Goal: Task Accomplishment & Management: Complete application form

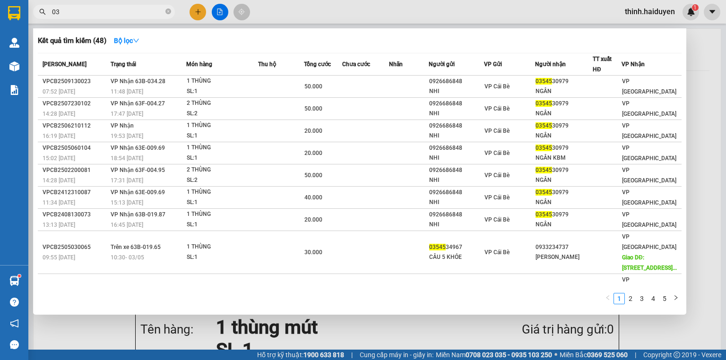
type input "0"
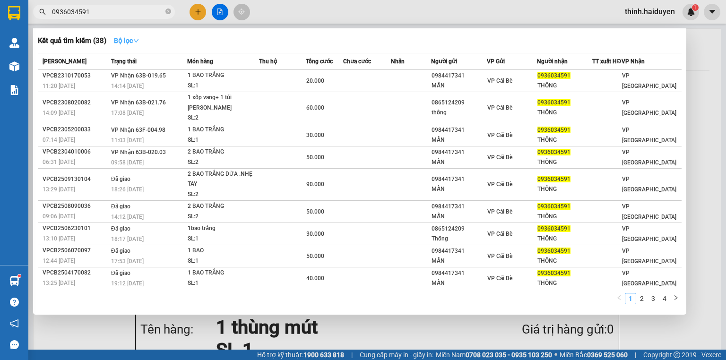
type input "0936034591"
click at [134, 37] on strong "Bộ lọc" at bounding box center [127, 41] width 26 height 8
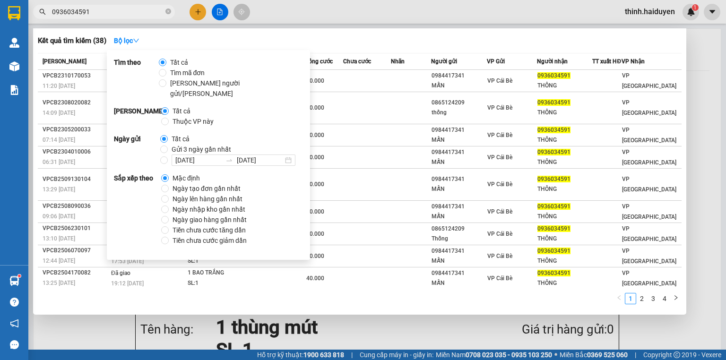
click at [172, 144] on span "Gửi 3 ngày gần nhất" at bounding box center [201, 149] width 67 height 10
click at [168, 146] on input "Gửi 3 ngày gần nhất" at bounding box center [164, 150] width 8 height 8
radio input "true"
radio input "false"
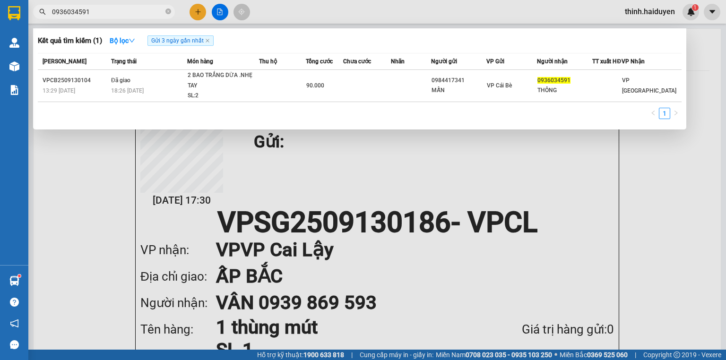
click at [372, 36] on div "Kết quả tìm kiếm ( 1 ) Bộ lọc Gửi 3 ngày gần nhất" at bounding box center [360, 40] width 644 height 15
click at [92, 9] on input "0936034591" at bounding box center [108, 12] width 112 height 10
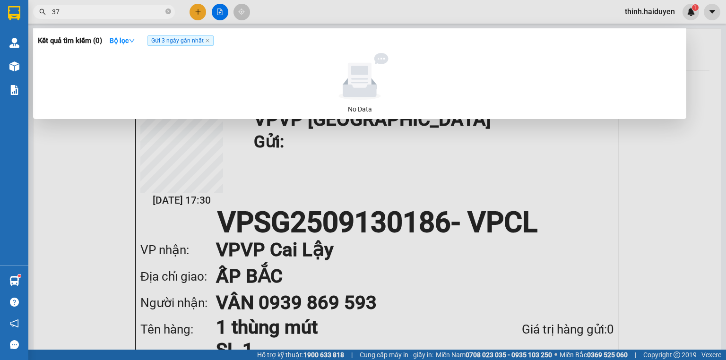
type input "3"
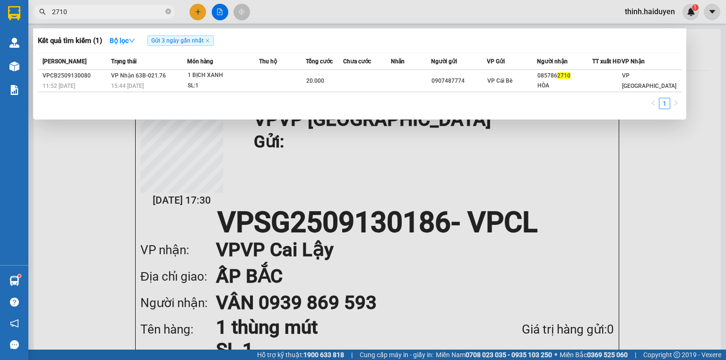
click at [94, 9] on input "2710" at bounding box center [108, 12] width 112 height 10
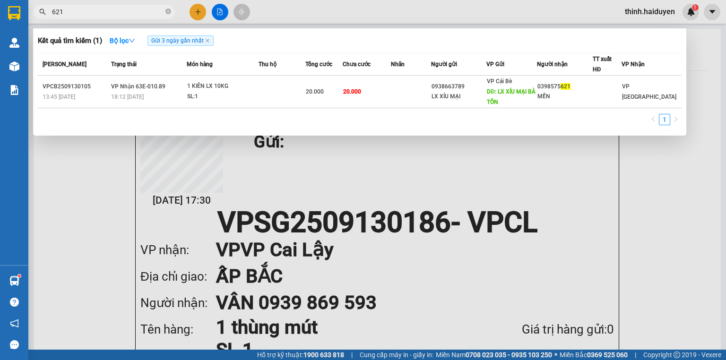
click at [94, 9] on input "621" at bounding box center [108, 12] width 112 height 10
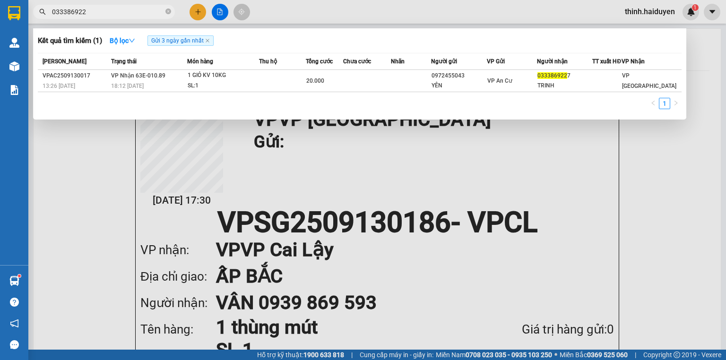
type input "033386922"
click at [222, 11] on div at bounding box center [363, 180] width 726 height 360
click at [222, 11] on icon "file-add" at bounding box center [220, 12] width 5 height 7
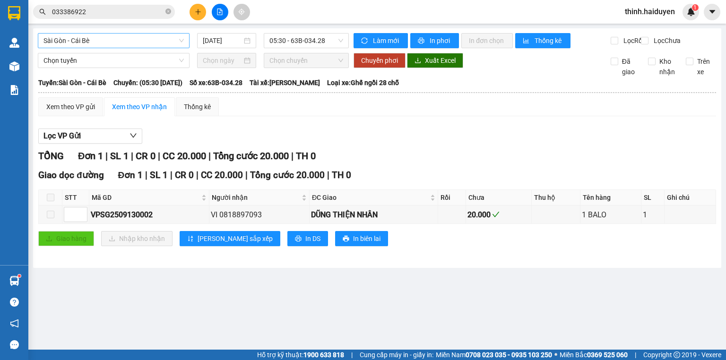
drag, startPoint x: 81, startPoint y: 35, endPoint x: 79, endPoint y: 40, distance: 5.5
click at [81, 35] on span "Sài Gòn - Cái Bè" at bounding box center [114, 41] width 140 height 14
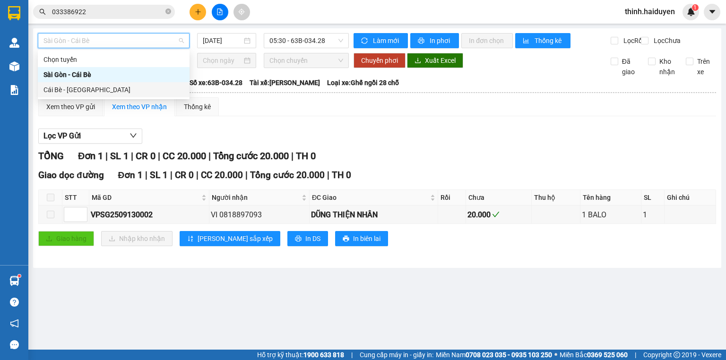
click at [49, 91] on div "Cái Bè - [GEOGRAPHIC_DATA]" at bounding box center [114, 90] width 140 height 10
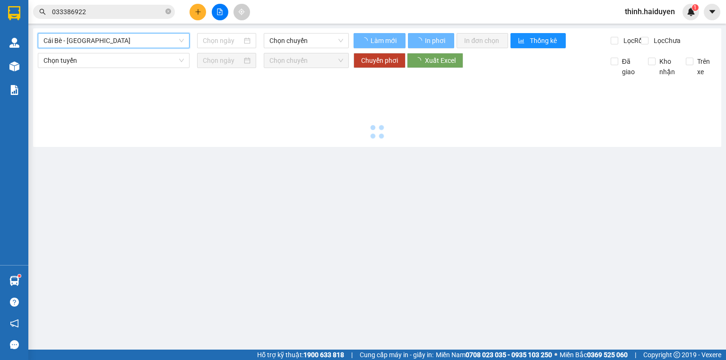
type input "[DATE]"
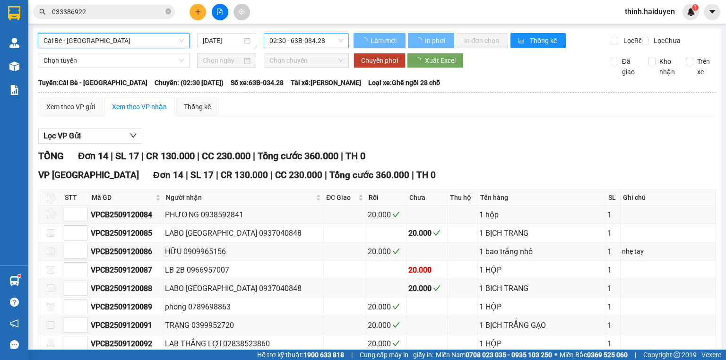
click at [276, 44] on span "02:30 - 63B-034.28" at bounding box center [307, 41] width 74 height 14
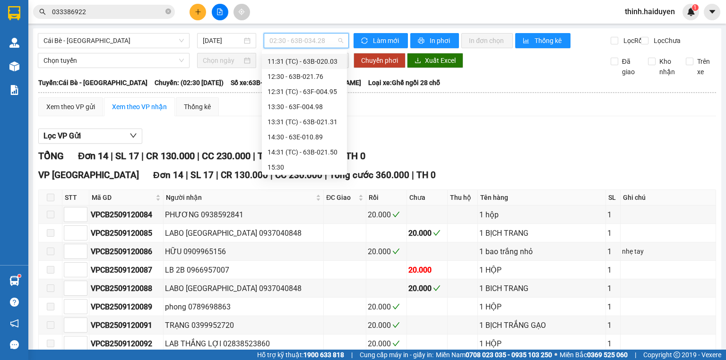
scroll to position [348, 0]
click at [286, 118] on div "15:30" at bounding box center [305, 120] width 74 height 10
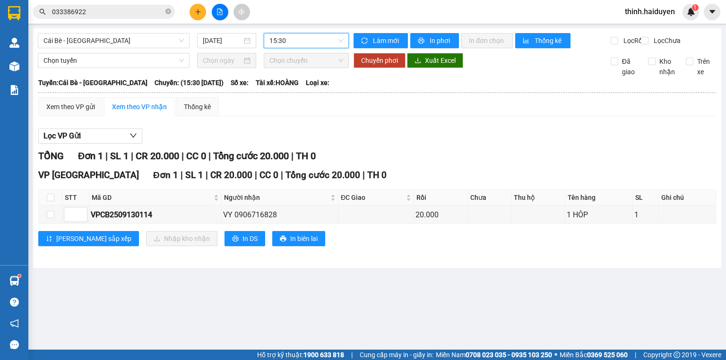
click at [288, 37] on span "15:30" at bounding box center [307, 41] width 74 height 14
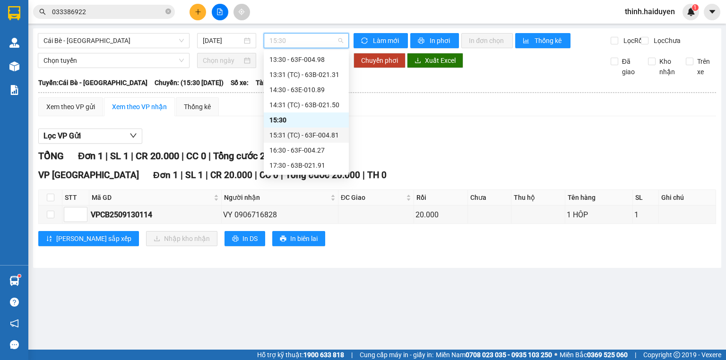
click at [290, 138] on div "15:31 (TC) - 63F-004.81" at bounding box center [307, 135] width 74 height 10
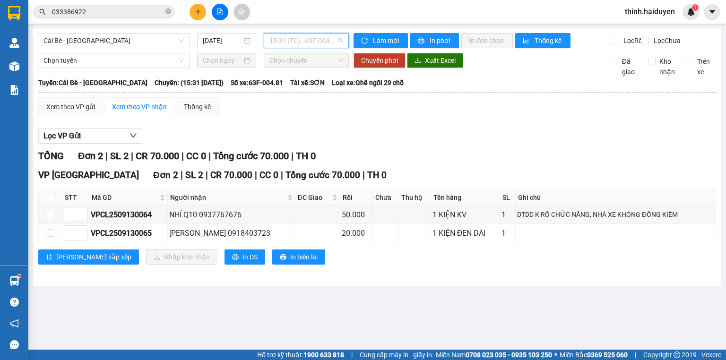
click at [290, 37] on span "15:31 (TC) - 63F-004.81" at bounding box center [307, 41] width 74 height 14
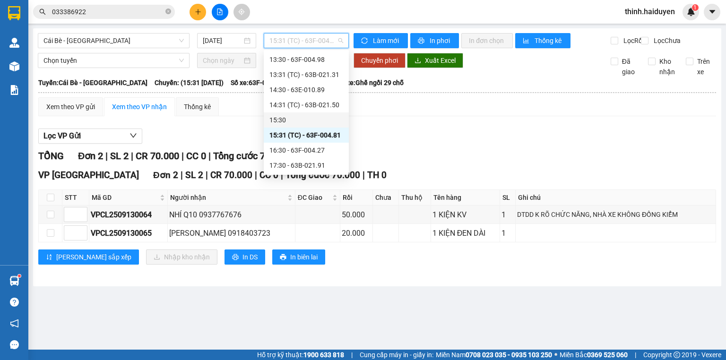
click at [282, 120] on div "15:30" at bounding box center [307, 120] width 74 height 10
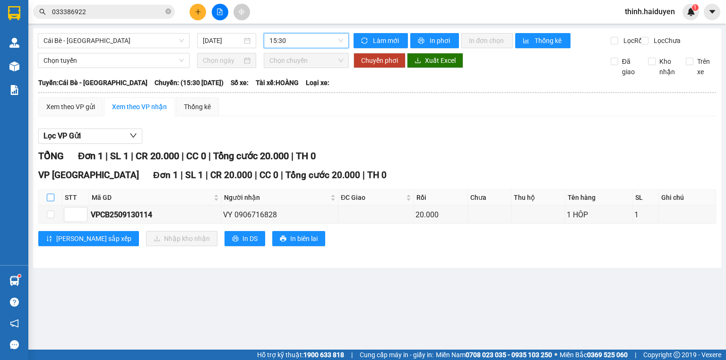
click at [53, 201] on input "checkbox" at bounding box center [51, 198] width 8 height 8
checkbox input "true"
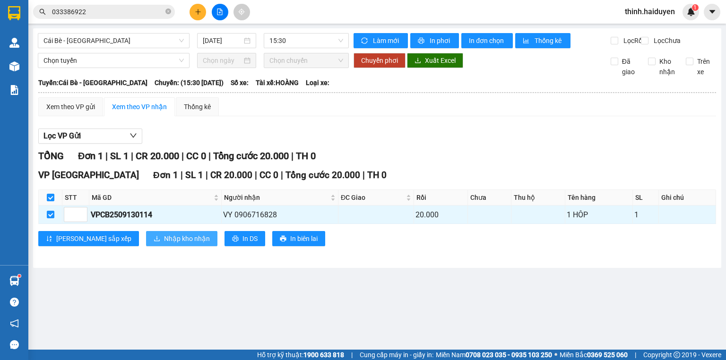
click at [171, 244] on button "Nhập kho nhận" at bounding box center [181, 238] width 71 height 15
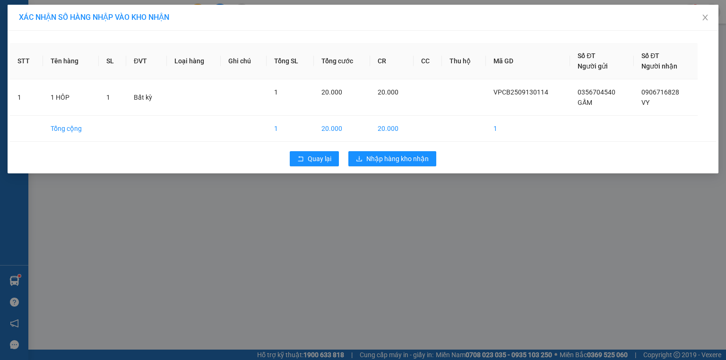
click at [410, 168] on div "Quay lại Nhập hàng kho nhận" at bounding box center [363, 159] width 706 height 25
click at [413, 163] on span "Nhập hàng kho nhận" at bounding box center [397, 159] width 62 height 10
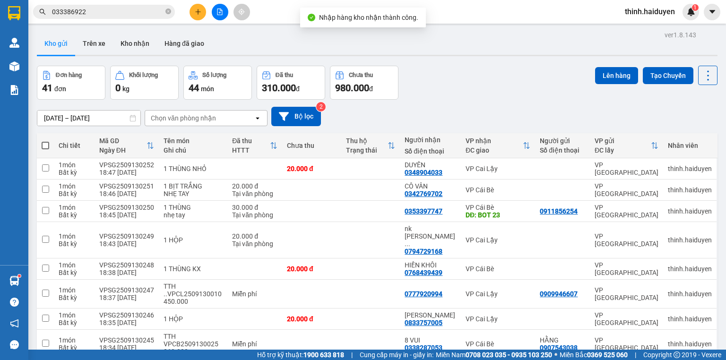
click at [216, 8] on button at bounding box center [220, 12] width 17 height 17
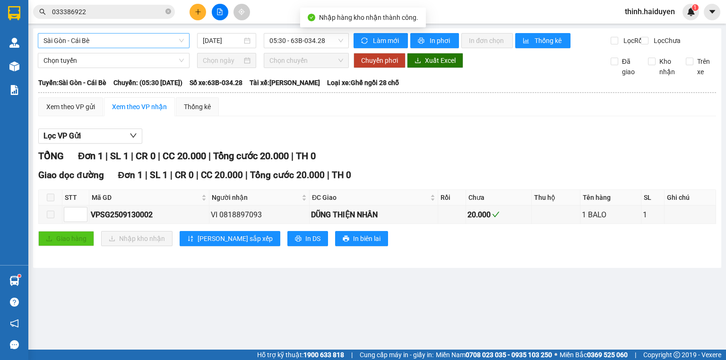
click at [136, 33] on div "[GEOGRAPHIC_DATA] - Cái Bè [DATE] 05:30 - 63B-034.28 [PERSON_NAME] mới In phơi …" at bounding box center [377, 148] width 689 height 240
drag, startPoint x: 124, startPoint y: 44, endPoint x: 120, endPoint y: 49, distance: 6.4
click at [122, 46] on span "Sài Gòn - Cái Bè" at bounding box center [114, 41] width 140 height 14
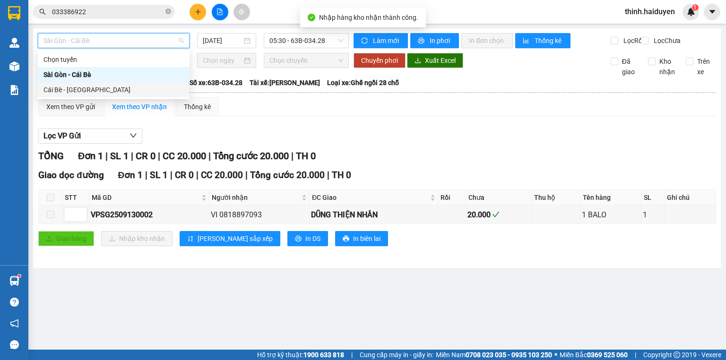
drag, startPoint x: 80, startPoint y: 94, endPoint x: 269, endPoint y: 56, distance: 192.3
click at [84, 92] on div "Cái Bè - [GEOGRAPHIC_DATA]" at bounding box center [114, 90] width 140 height 10
type input "[DATE]"
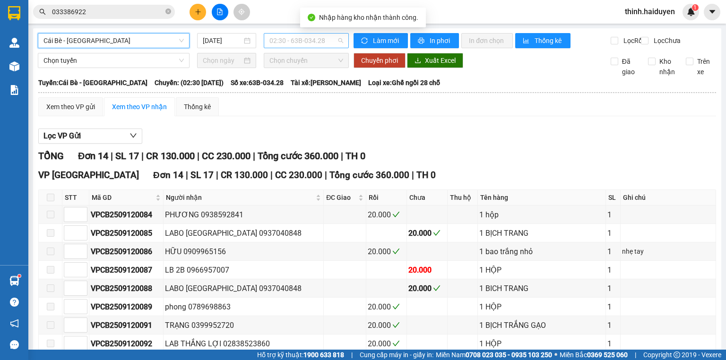
click at [310, 37] on span "02:30 - 63B-034.28" at bounding box center [307, 41] width 74 height 14
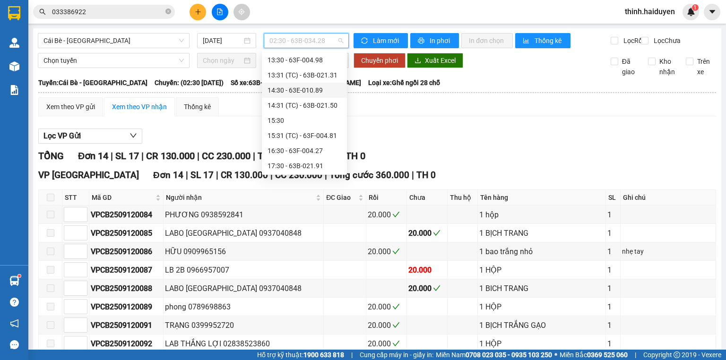
scroll to position [348, 0]
click at [307, 117] on div "15:30" at bounding box center [305, 120] width 74 height 10
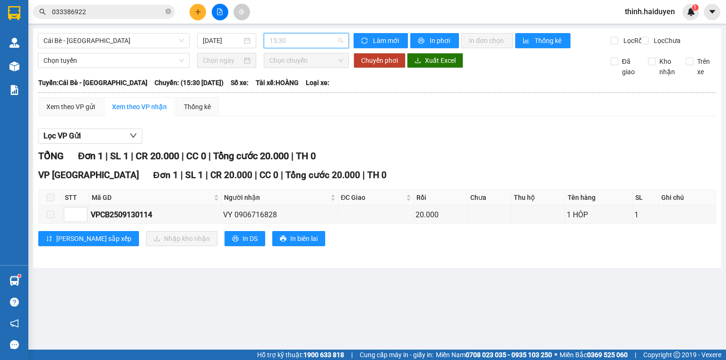
click at [289, 36] on span "15:30" at bounding box center [307, 41] width 74 height 14
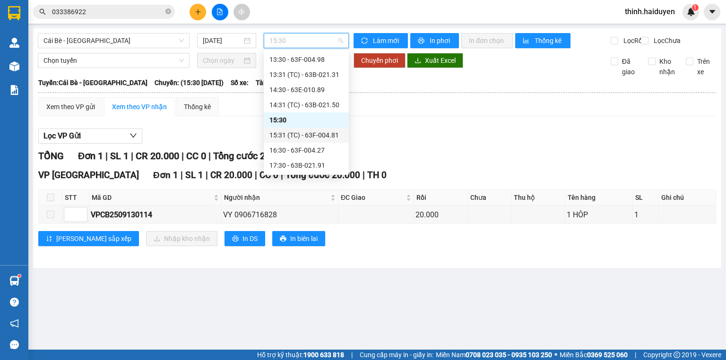
click at [279, 134] on div "15:31 (TC) - 63F-004.81" at bounding box center [307, 135] width 74 height 10
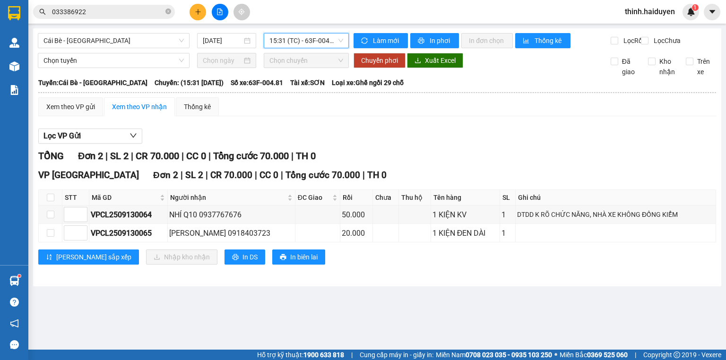
click at [286, 47] on span "15:31 (TC) - 63F-004.81" at bounding box center [307, 41] width 74 height 14
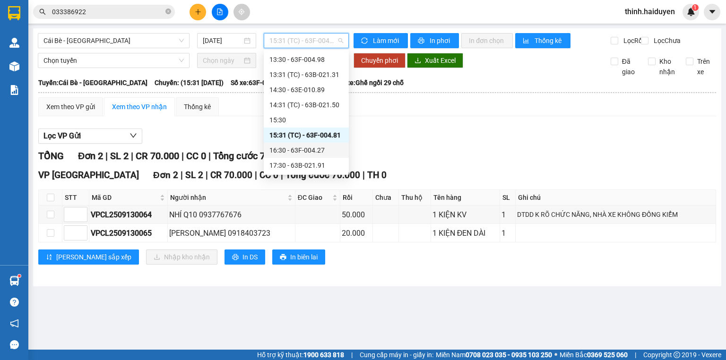
click at [296, 149] on div "16:30 - 63F-004.27" at bounding box center [307, 150] width 74 height 10
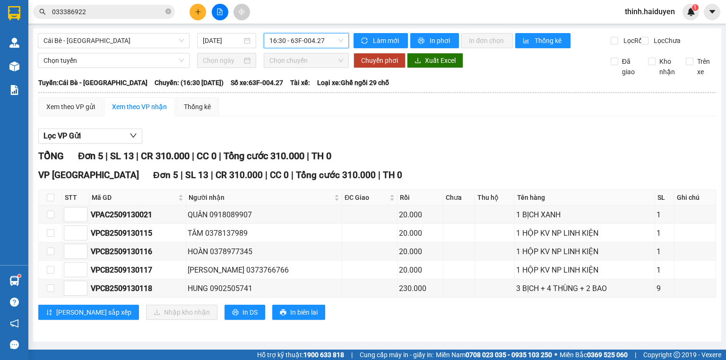
scroll to position [2, 0]
click at [279, 34] on span "16:30 - 63F-004.27" at bounding box center [307, 41] width 74 height 14
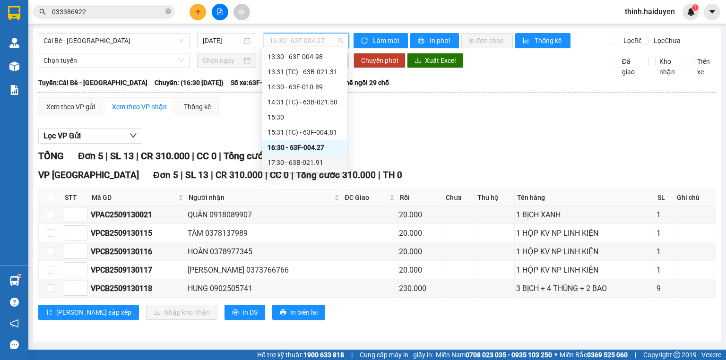
click at [285, 155] on div "17:30 - 63B-021.91" at bounding box center [304, 162] width 85 height 15
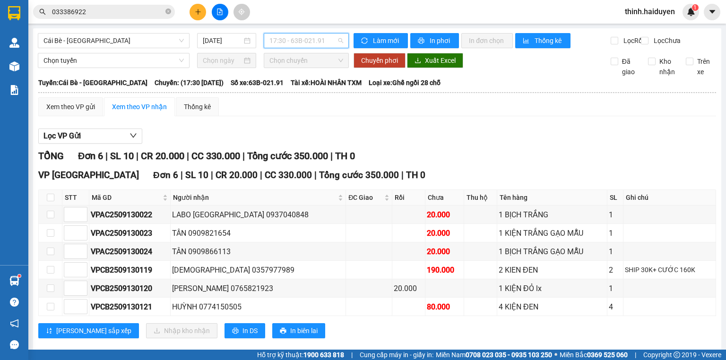
drag, startPoint x: 301, startPoint y: 41, endPoint x: 297, endPoint y: 55, distance: 14.2
click at [300, 41] on span "17:30 - 63B-021.91" at bounding box center [307, 41] width 74 height 14
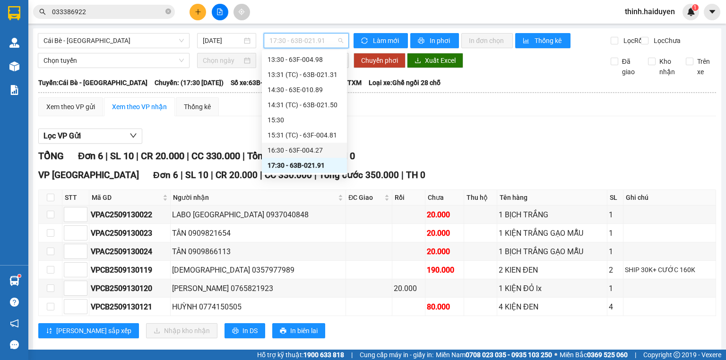
click at [289, 147] on div "16:30 - 63F-004.27" at bounding box center [305, 150] width 74 height 10
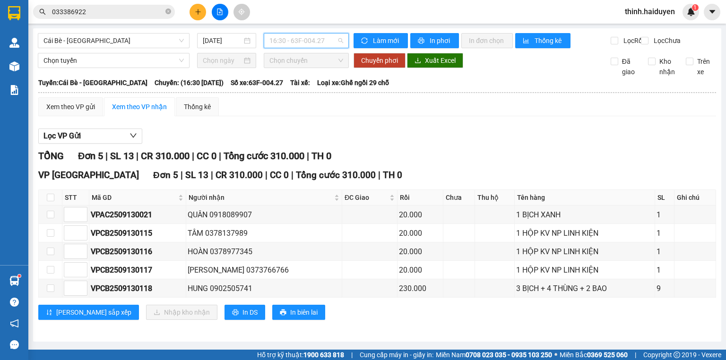
drag, startPoint x: 297, startPoint y: 46, endPoint x: 293, endPoint y: 95, distance: 48.9
click at [297, 46] on span "16:30 - 63F-004.27" at bounding box center [307, 41] width 74 height 14
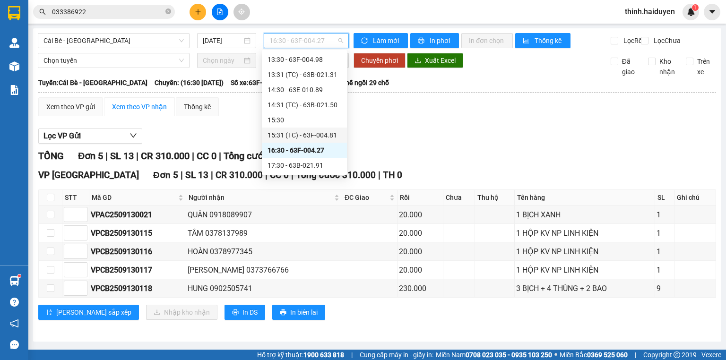
click at [292, 131] on div "15:31 (TC) - 63F-004.81" at bounding box center [305, 135] width 74 height 10
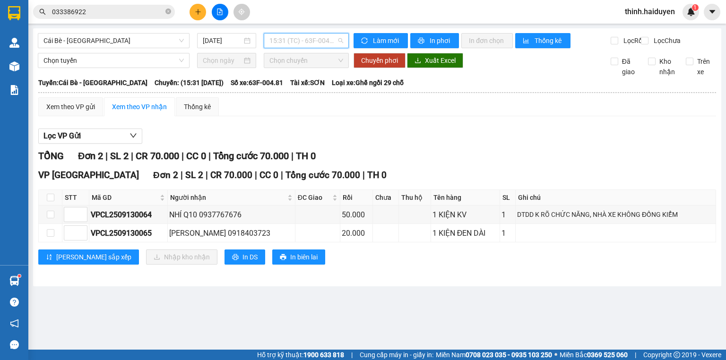
click at [310, 41] on span "15:31 (TC) - 63F-004.81" at bounding box center [307, 41] width 74 height 14
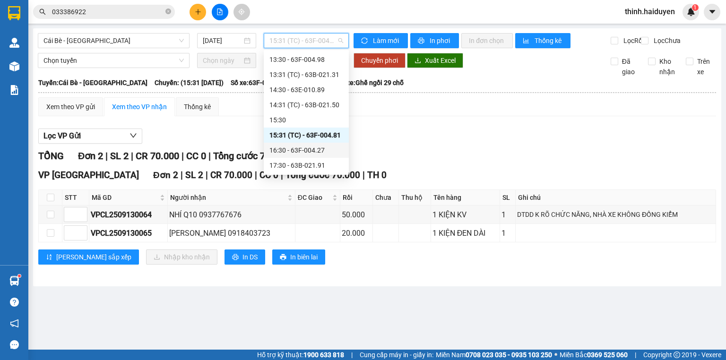
click at [287, 153] on div "16:30 - 63F-004.27" at bounding box center [307, 150] width 74 height 10
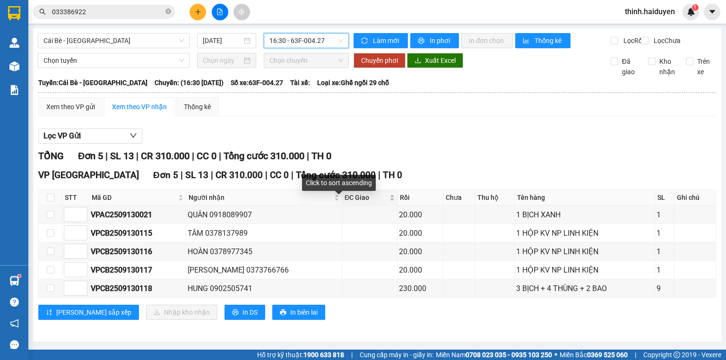
scroll to position [2, 0]
click at [123, 10] on input "033386922" at bounding box center [108, 12] width 112 height 10
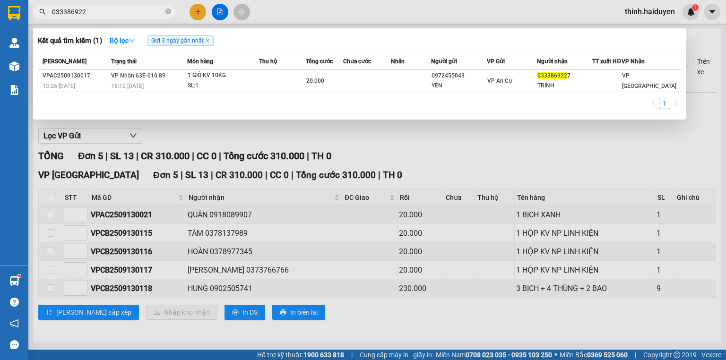
drag, startPoint x: 123, startPoint y: 10, endPoint x: 397, endPoint y: 64, distance: 278.5
click at [125, 10] on input "033386922" at bounding box center [108, 12] width 112 height 10
click at [136, 7] on input "0989629092" at bounding box center [108, 12] width 112 height 10
type input "0343687"
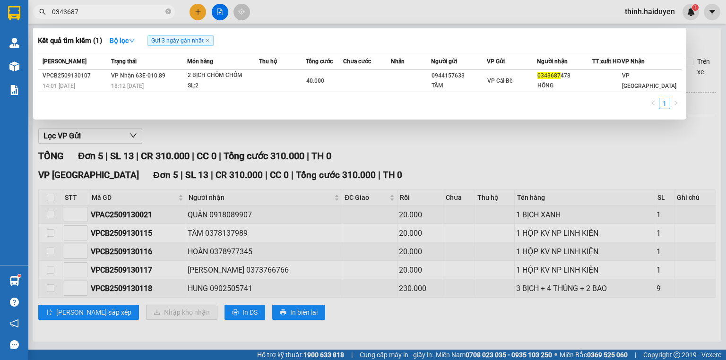
click at [201, 10] on div at bounding box center [363, 180] width 726 height 360
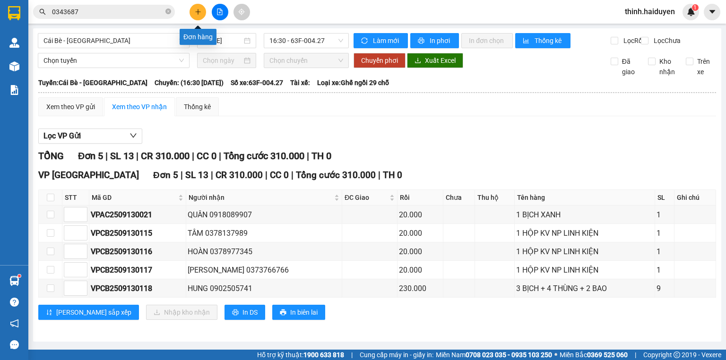
click at [195, 9] on icon "plus" at bounding box center [198, 12] width 7 height 7
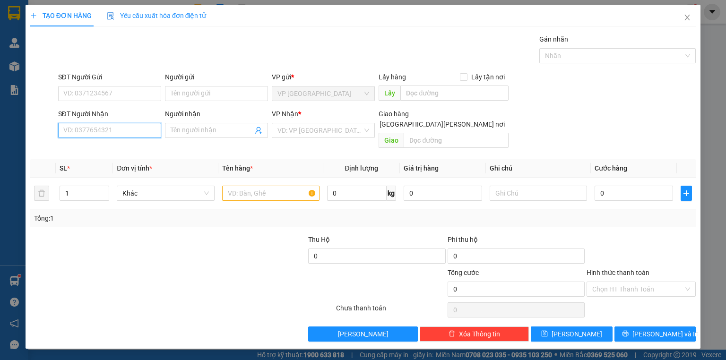
click at [99, 134] on input "SĐT Người Nhận" at bounding box center [109, 130] width 103 height 15
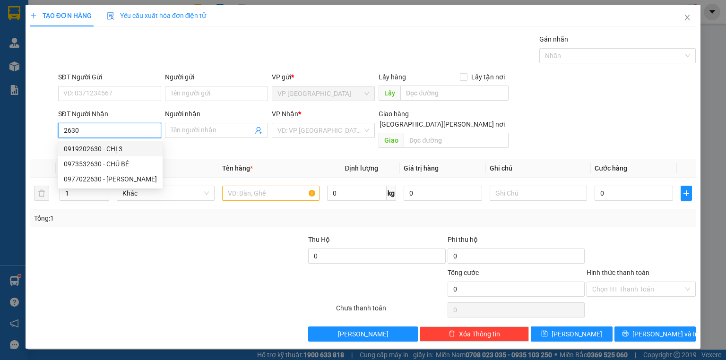
click at [97, 131] on input "2630" at bounding box center [109, 130] width 103 height 15
click at [98, 131] on input "2630" at bounding box center [109, 130] width 103 height 15
click at [102, 145] on div "0949091809 - [PERSON_NAME]" at bounding box center [110, 149] width 93 height 10
type input "0949091809"
type input "NHẪN"
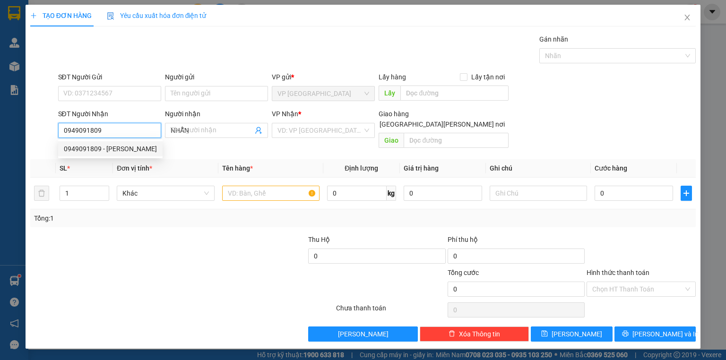
type input "320.000"
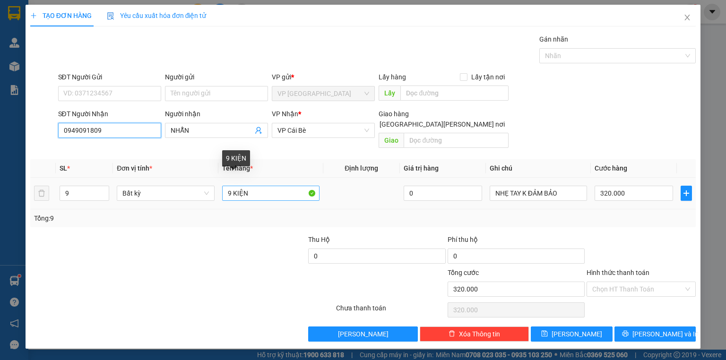
type input "0949091809"
click at [256, 186] on input "9 KIỆN" at bounding box center [270, 193] width 97 height 15
type input "9"
type input "1 KIỆN"
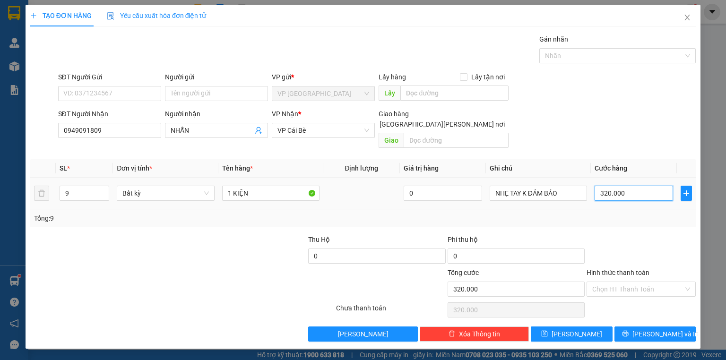
click at [642, 187] on input "320.000" at bounding box center [634, 193] width 78 height 15
type input "2"
type input "20"
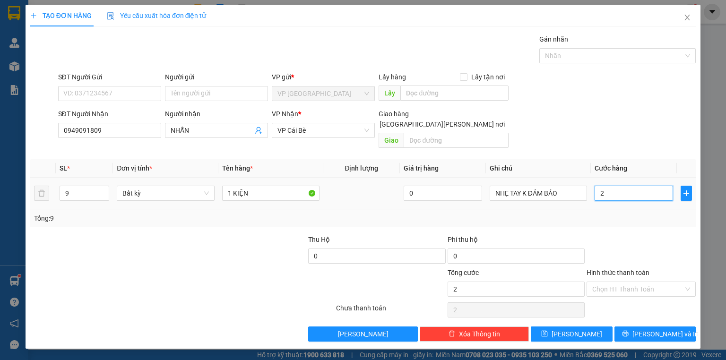
type input "20"
type input "20.000"
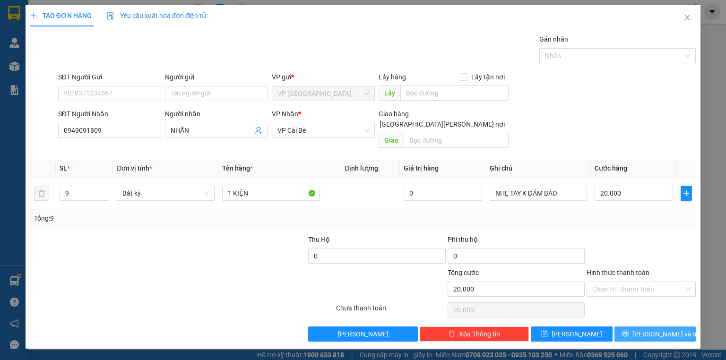
drag, startPoint x: 642, startPoint y: 318, endPoint x: 638, endPoint y: 314, distance: 5.4
click at [642, 327] on button "[PERSON_NAME] và In" at bounding box center [656, 334] width 82 height 15
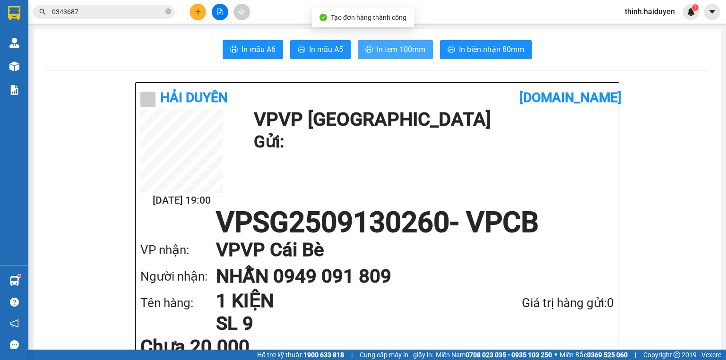
click at [384, 43] on button "In tem 100mm" at bounding box center [395, 49] width 75 height 19
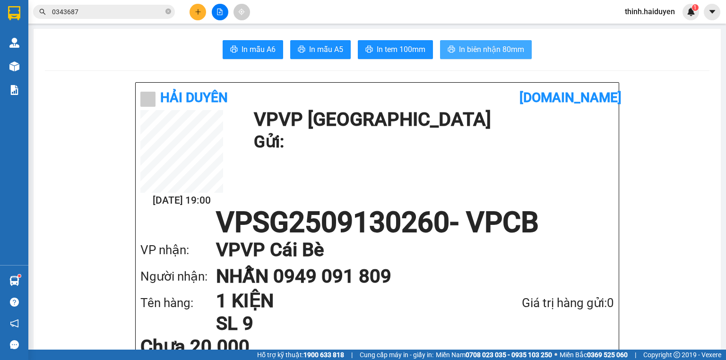
click at [480, 46] on span "In biên nhận 80mm" at bounding box center [491, 50] width 65 height 12
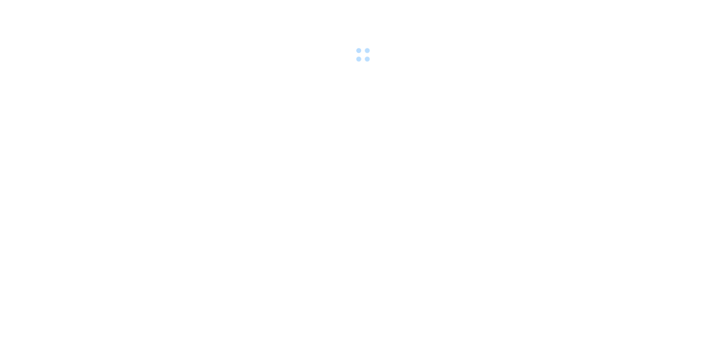
click at [219, 11] on div at bounding box center [363, 32] width 726 height 65
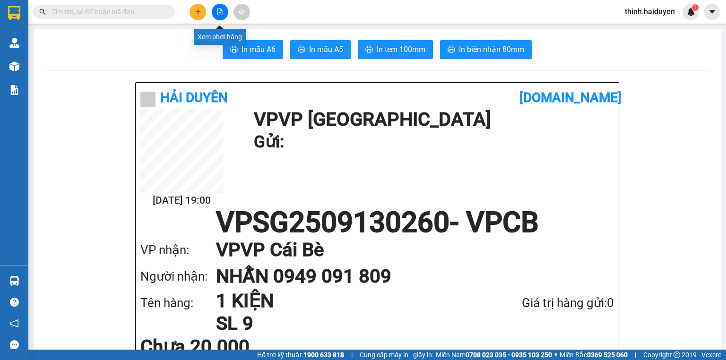
drag, startPoint x: 222, startPoint y: 11, endPoint x: 230, endPoint y: 0, distance: 13.5
click at [222, 11] on icon "file-add" at bounding box center [220, 12] width 5 height 7
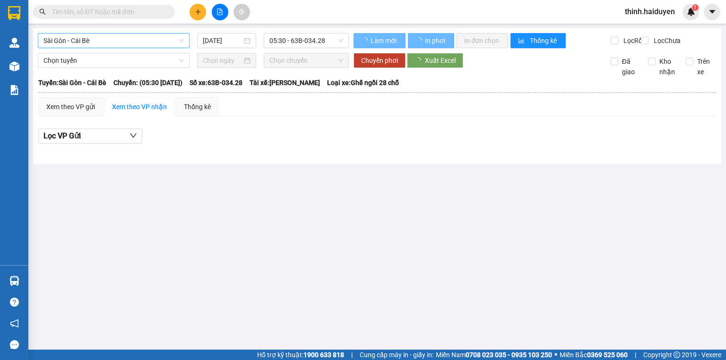
click at [91, 38] on span "Sài Gòn - Cái Bè" at bounding box center [114, 41] width 140 height 14
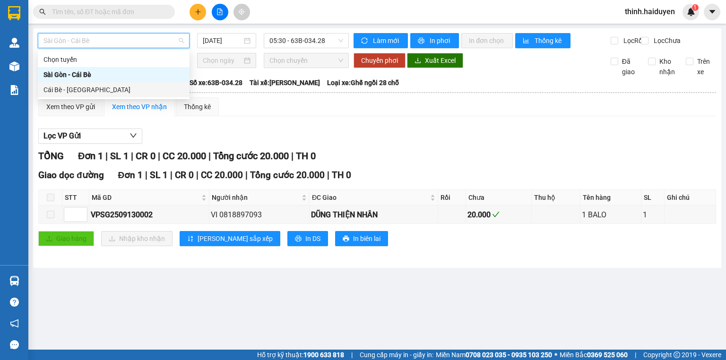
drag, startPoint x: 65, startPoint y: 90, endPoint x: 238, endPoint y: 68, distance: 174.5
click at [65, 91] on div "Cái Bè - [GEOGRAPHIC_DATA]" at bounding box center [114, 90] width 140 height 10
type input "[DATE]"
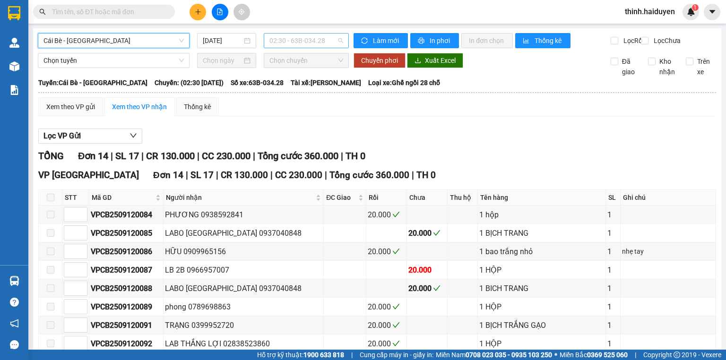
click at [289, 44] on span "02:30 - 63B-034.28" at bounding box center [307, 41] width 74 height 14
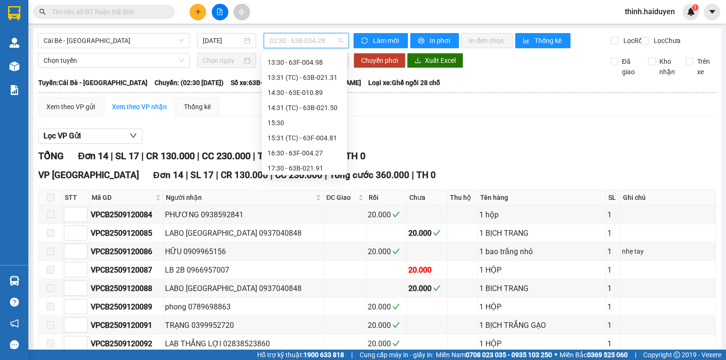
scroll to position [348, 0]
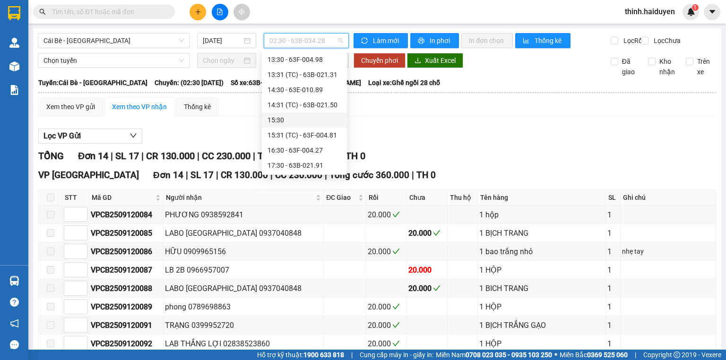
click at [291, 115] on div "15:30" at bounding box center [305, 120] width 74 height 10
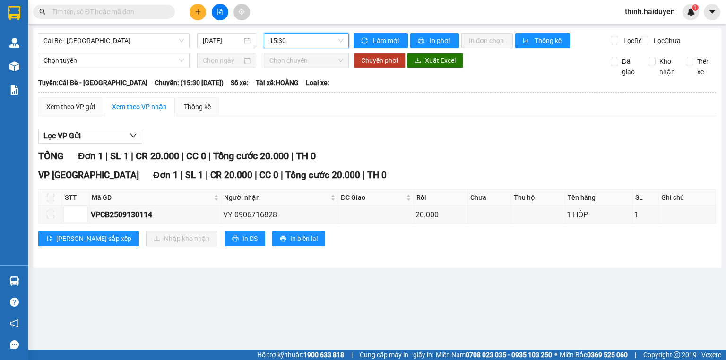
click at [292, 37] on span "15:30" at bounding box center [307, 41] width 74 height 14
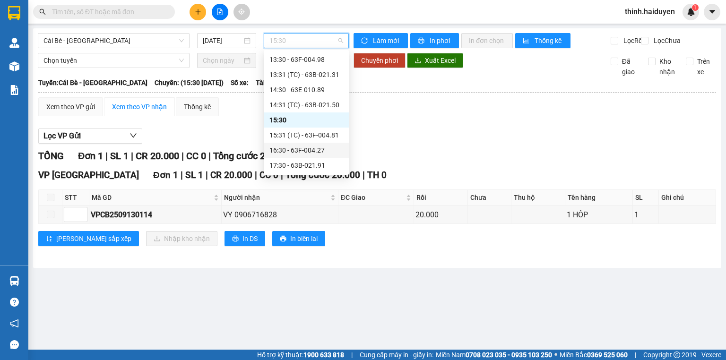
click at [284, 151] on div "16:30 - 63F-004.27" at bounding box center [307, 150] width 74 height 10
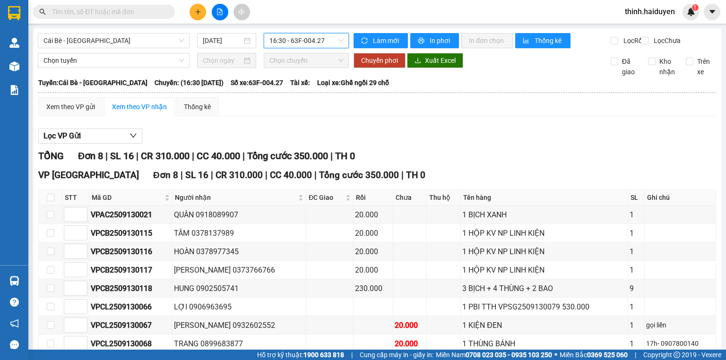
click at [302, 43] on span "16:30 - 63F-004.27" at bounding box center [307, 41] width 74 height 14
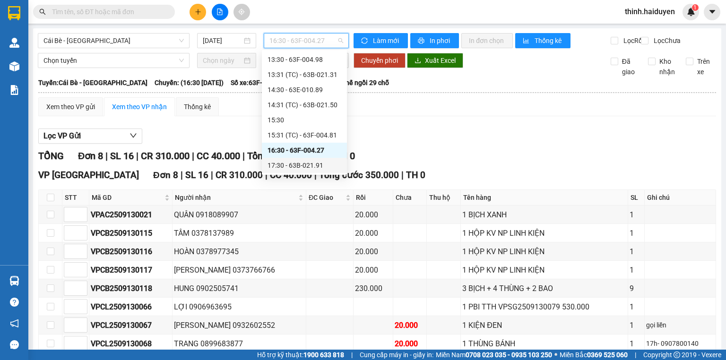
drag, startPoint x: 278, startPoint y: 168, endPoint x: 296, endPoint y: 158, distance: 21.4
click at [278, 168] on div "17:30 - 63B-021.91" at bounding box center [305, 165] width 74 height 10
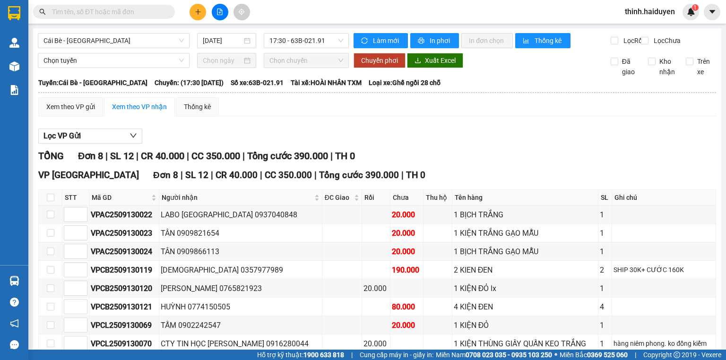
click at [78, 14] on input "text" at bounding box center [108, 12] width 112 height 10
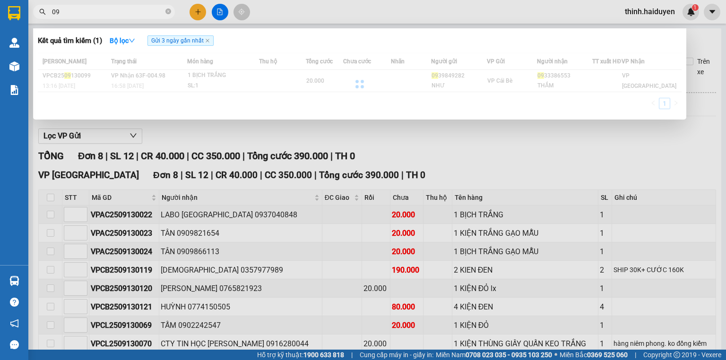
type input "0"
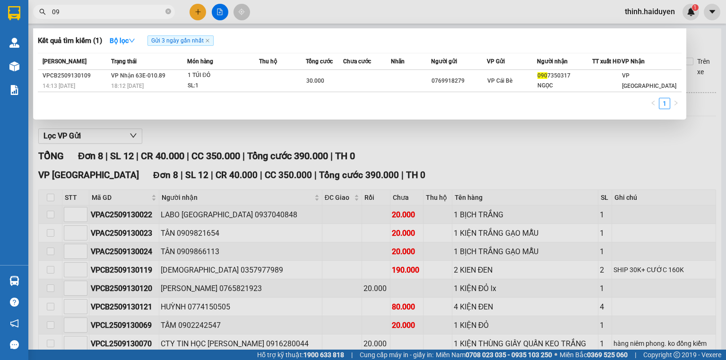
type input "0"
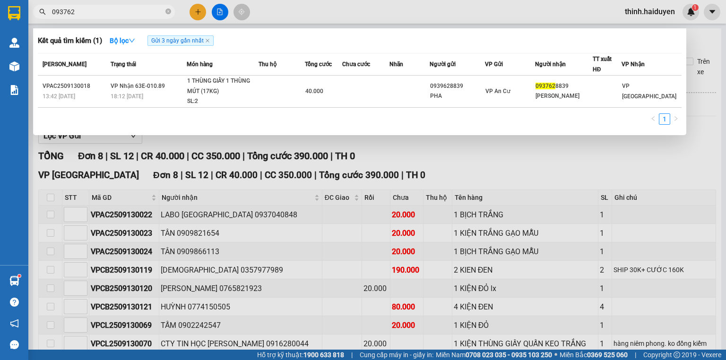
click at [149, 15] on input "093762" at bounding box center [108, 12] width 112 height 10
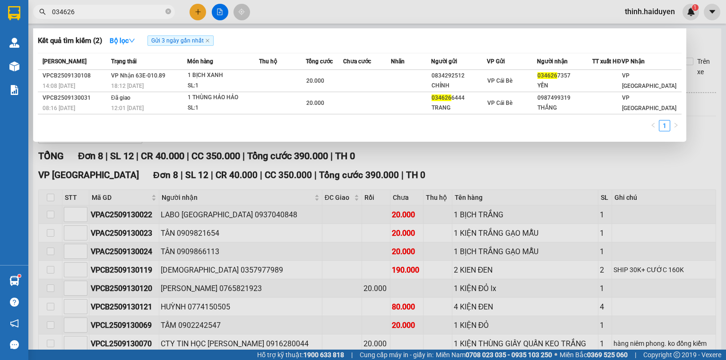
click at [149, 15] on input "034626" at bounding box center [108, 12] width 112 height 10
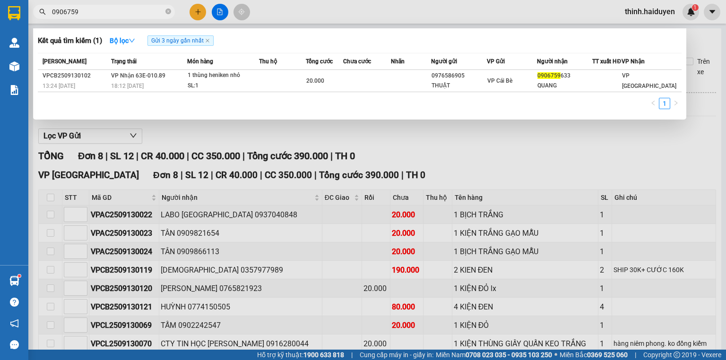
type input "0906759"
drag, startPoint x: 208, startPoint y: 11, endPoint x: 199, endPoint y: 11, distance: 9.0
click at [207, 11] on div at bounding box center [363, 180] width 726 height 360
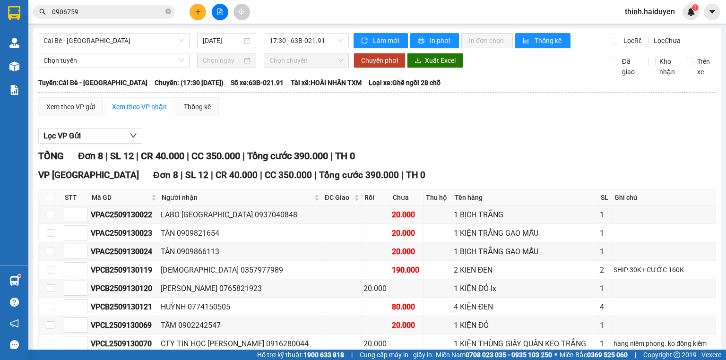
click at [199, 11] on icon "plus" at bounding box center [198, 12] width 7 height 7
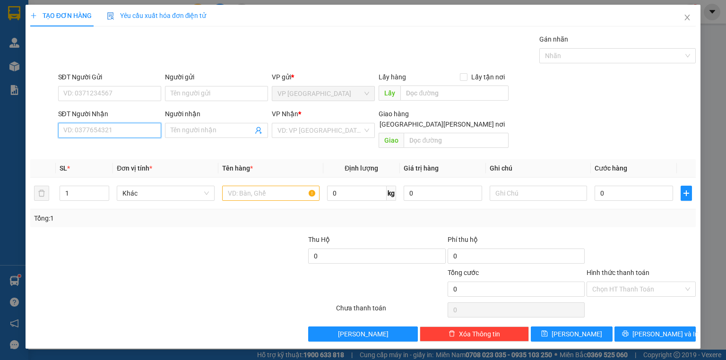
click at [131, 130] on input "SĐT Người Nhận" at bounding box center [109, 130] width 103 height 15
click at [122, 146] on div "0907000530 - THIỆN" at bounding box center [110, 149] width 92 height 10
type input "0907000530"
type input "THIỆN"
type input "780.000"
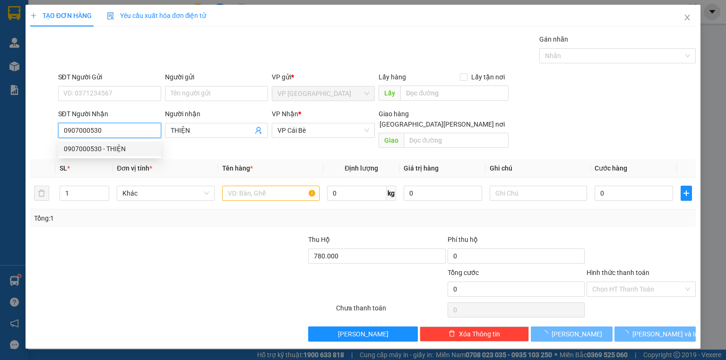
type input "50.000"
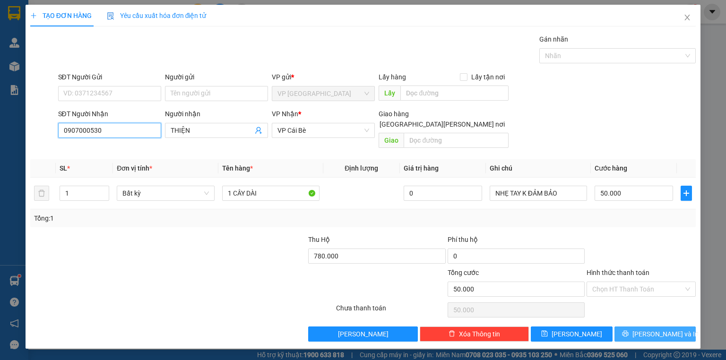
type input "0907000530"
click at [630, 327] on button "[PERSON_NAME] và In" at bounding box center [656, 334] width 82 height 15
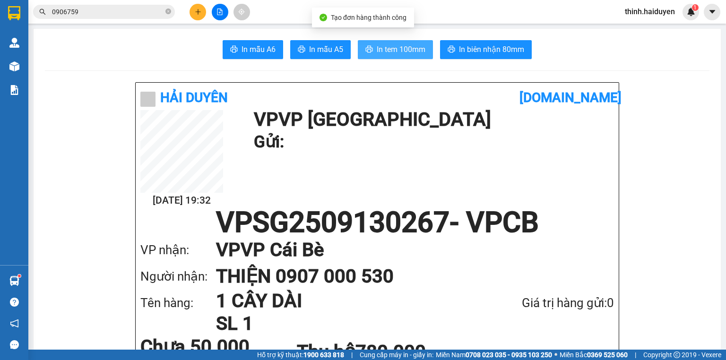
click at [397, 47] on span "In tem 100mm" at bounding box center [401, 50] width 49 height 12
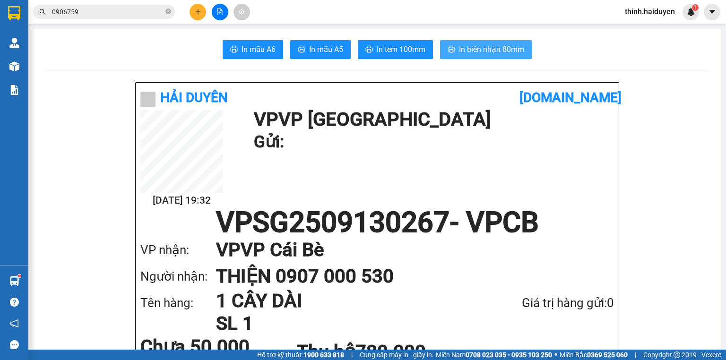
click at [497, 49] on span "In biên nhận 80mm" at bounding box center [491, 50] width 65 height 12
click at [114, 9] on input "0906759" at bounding box center [108, 12] width 112 height 10
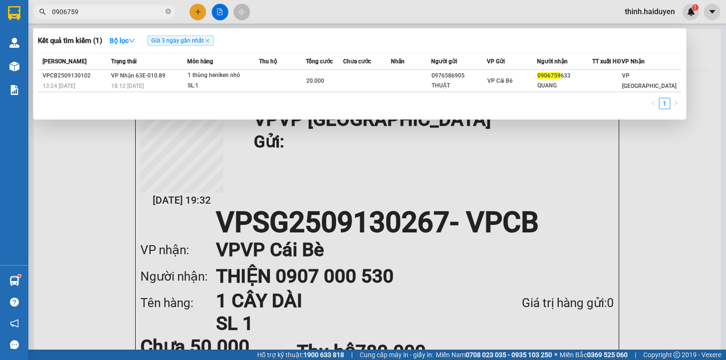
click at [114, 10] on input "0906759" at bounding box center [108, 12] width 112 height 10
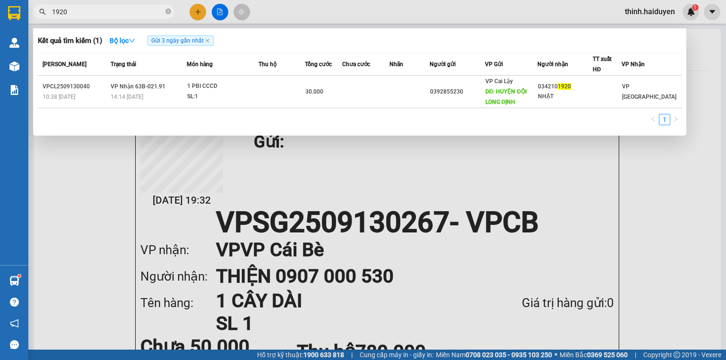
click at [145, 9] on input "1920" at bounding box center [108, 12] width 112 height 10
drag, startPoint x: 145, startPoint y: 9, endPoint x: 639, endPoint y: 13, distance: 494.2
click at [150, 11] on input "1920" at bounding box center [108, 12] width 112 height 10
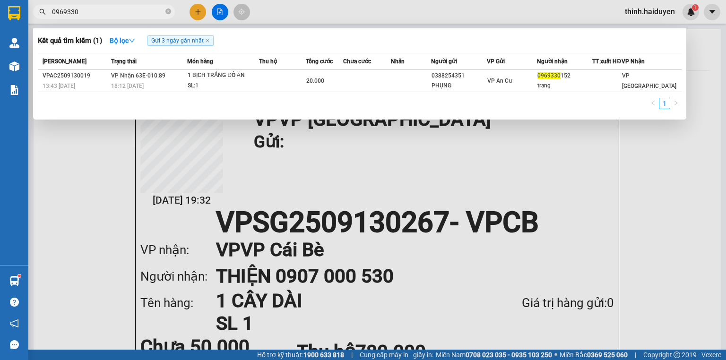
type input "0969330"
click at [197, 9] on div at bounding box center [363, 180] width 726 height 360
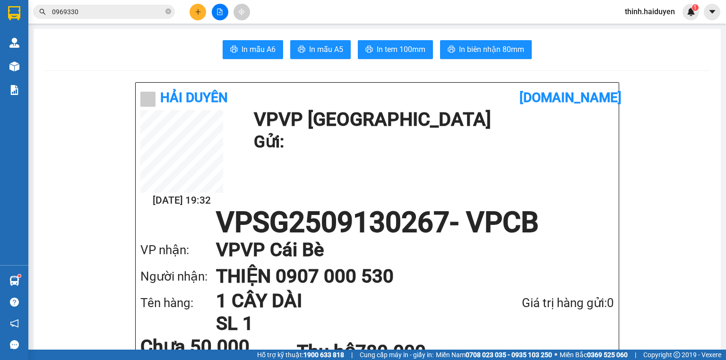
click at [197, 9] on icon "plus" at bounding box center [198, 12] width 7 height 7
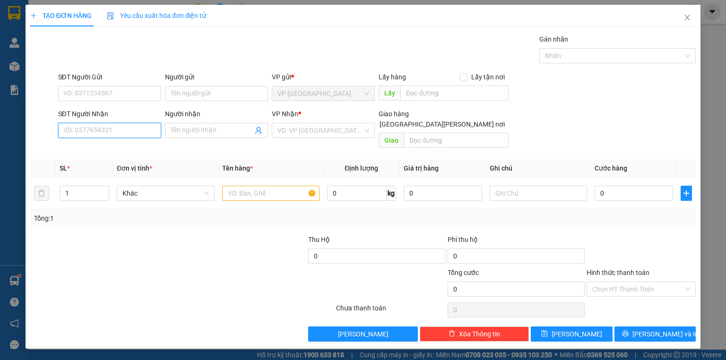
click at [127, 134] on input "SĐT Người Nhận" at bounding box center [109, 130] width 103 height 15
click at [112, 146] on div "0382380178 - LONG" at bounding box center [110, 149] width 92 height 10
type input "0382380178"
type input "LONG"
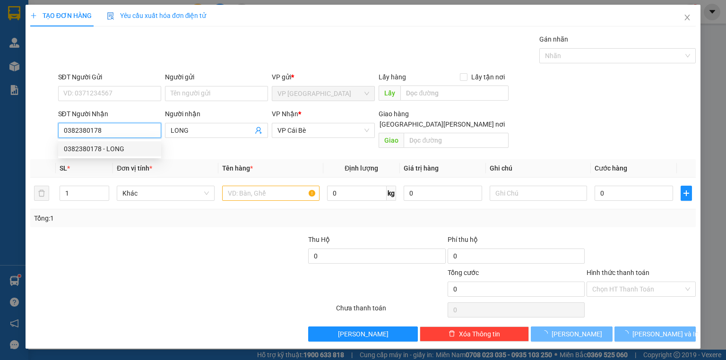
type input "20.000"
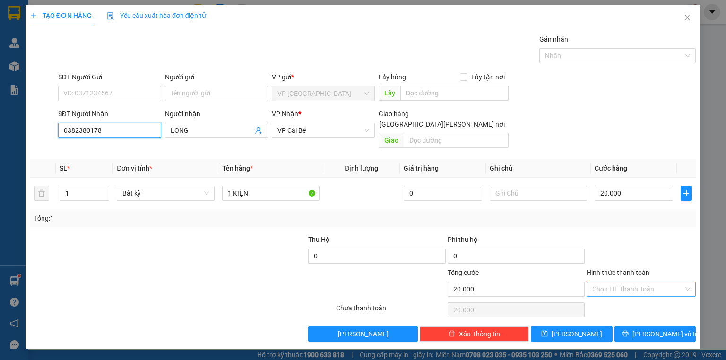
type input "0382380178"
drag, startPoint x: 615, startPoint y: 273, endPoint x: 615, endPoint y: 285, distance: 11.8
click at [616, 282] on input "Hình thức thanh toán" at bounding box center [638, 289] width 91 height 14
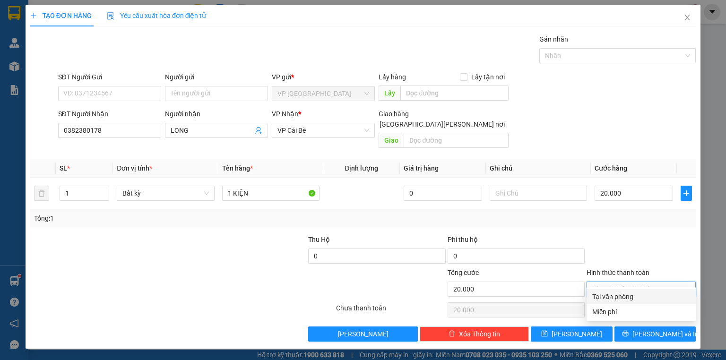
click at [626, 295] on div "Tại văn phòng" at bounding box center [642, 297] width 98 height 10
type input "0"
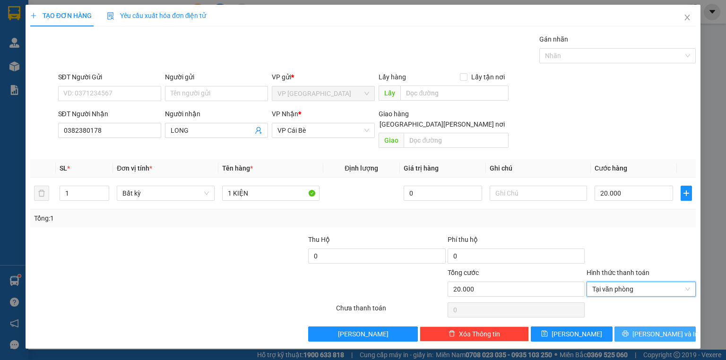
click at [629, 331] on icon "printer" at bounding box center [625, 334] width 7 height 7
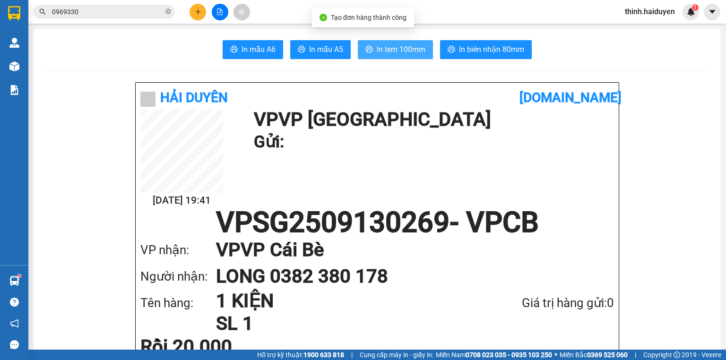
click at [380, 51] on span "In tem 100mm" at bounding box center [401, 50] width 49 height 12
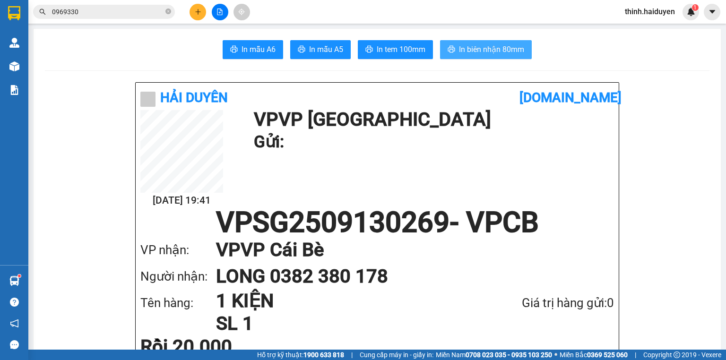
click at [493, 54] on span "In biên nhận 80mm" at bounding box center [491, 50] width 65 height 12
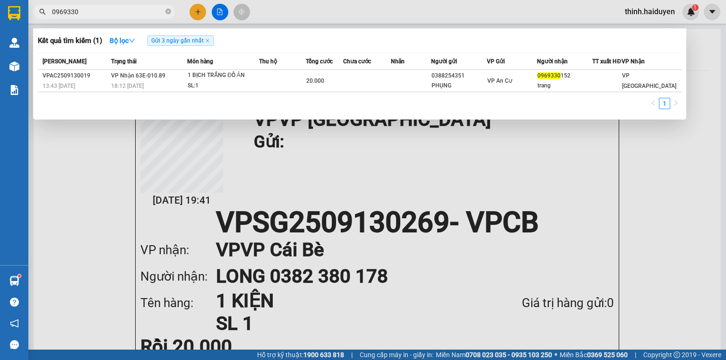
click at [107, 15] on input "0969330" at bounding box center [108, 12] width 112 height 10
type input "918"
drag, startPoint x: 210, startPoint y: 12, endPoint x: 217, endPoint y: 12, distance: 6.6
click at [210, 12] on div at bounding box center [363, 180] width 726 height 360
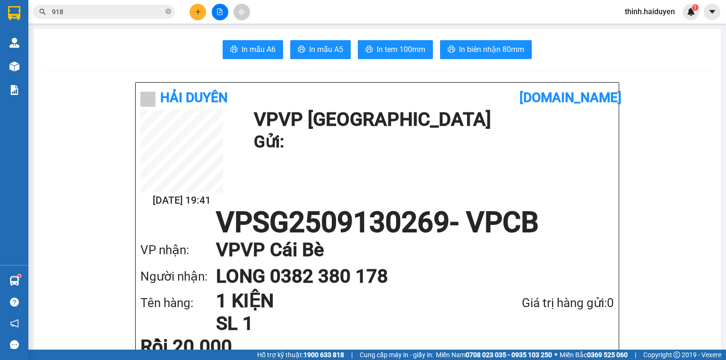
click at [217, 12] on icon "file-add" at bounding box center [220, 12] width 7 height 7
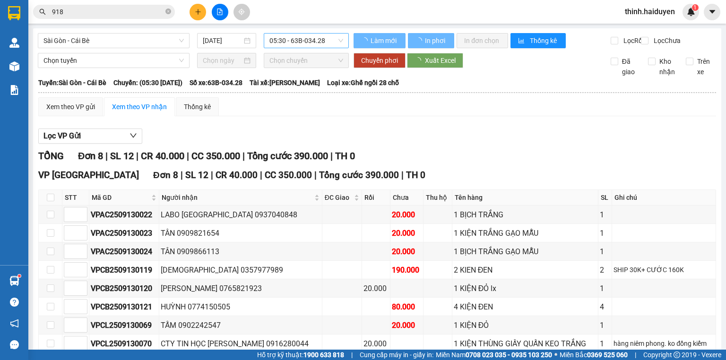
click at [303, 39] on span "05:30 - 63B-034.28" at bounding box center [307, 41] width 74 height 14
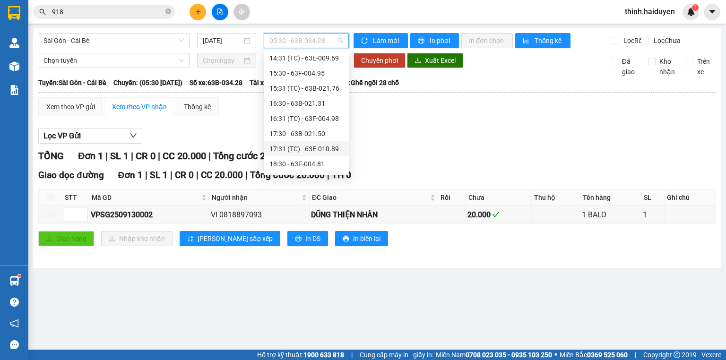
scroll to position [363, 0]
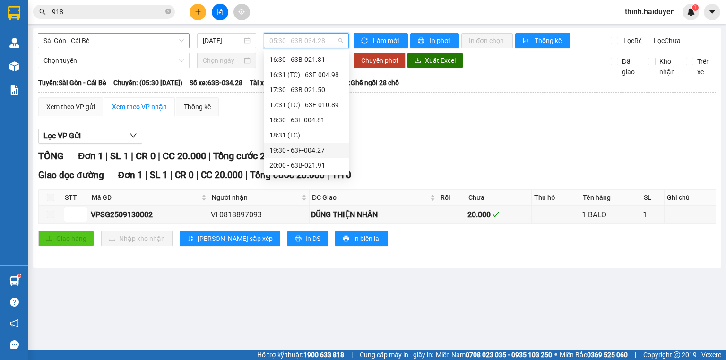
drag, startPoint x: 112, startPoint y: 40, endPoint x: 108, endPoint y: 43, distance: 5.0
click at [112, 40] on span "Sài Gòn - Cái Bè" at bounding box center [114, 41] width 140 height 14
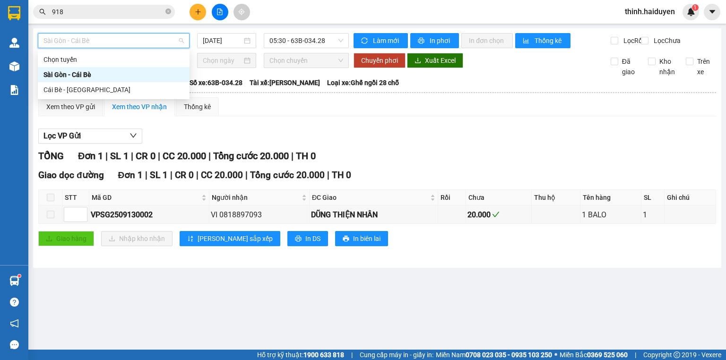
drag, startPoint x: 69, startPoint y: 85, endPoint x: 103, endPoint y: 80, distance: 34.4
click at [70, 85] on div "Cái Bè - [GEOGRAPHIC_DATA]" at bounding box center [114, 90] width 140 height 10
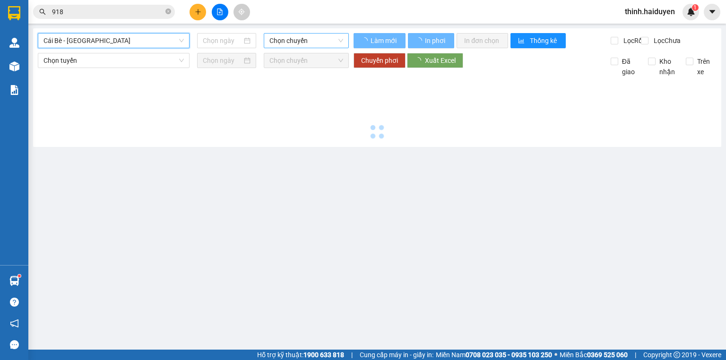
type input "[DATE]"
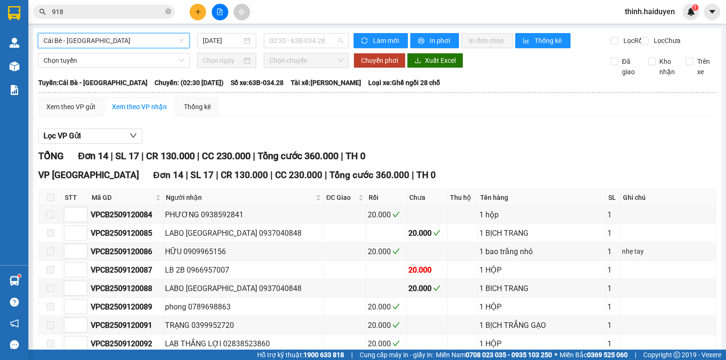
drag, startPoint x: 283, startPoint y: 35, endPoint x: 293, endPoint y: 103, distance: 68.4
click at [283, 38] on span "02:30 - 63B-034.28" at bounding box center [307, 41] width 74 height 14
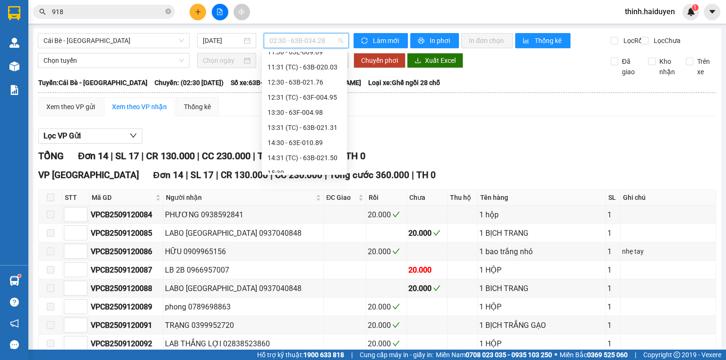
scroll to position [348, 0]
click at [305, 161] on div "17:30 - 63B-021.91" at bounding box center [305, 165] width 74 height 10
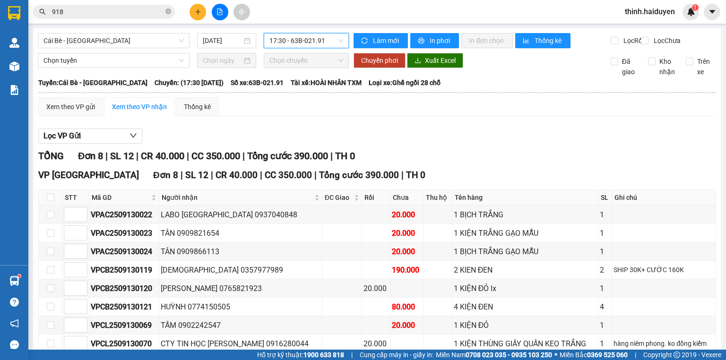
scroll to position [57, 0]
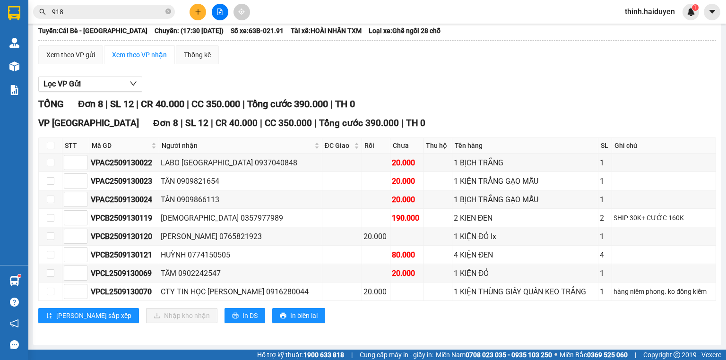
click at [198, 15] on button at bounding box center [198, 12] width 17 height 17
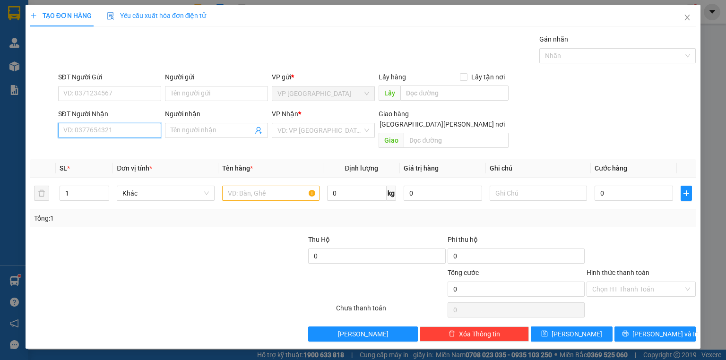
click at [120, 125] on input "SĐT Người Nhận" at bounding box center [109, 130] width 103 height 15
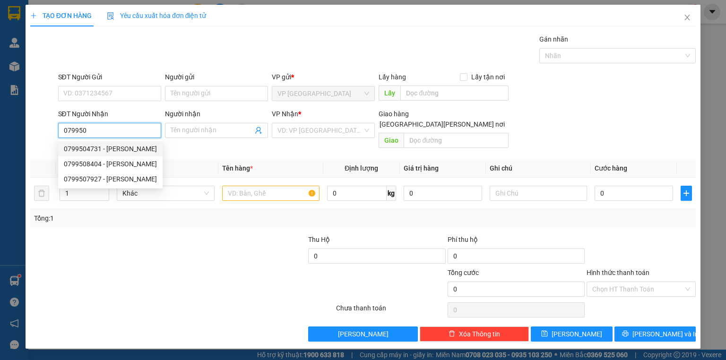
click at [119, 150] on div "0799504731 - BẢO TRÂM" at bounding box center [110, 149] width 93 height 10
type input "0799504731"
type input "BẢO TRÂM"
type input "TRƯỜNG HUỲNH VĂN SÂM"
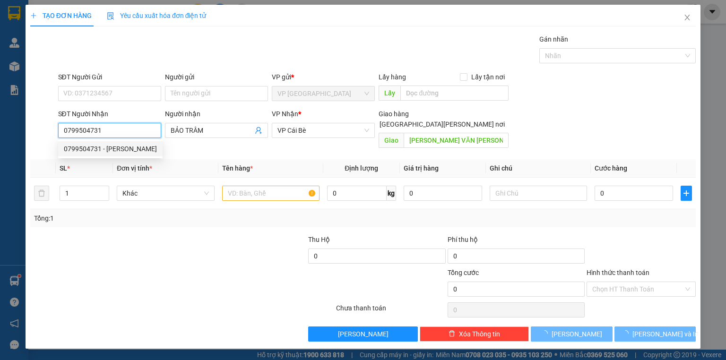
type input "30.000"
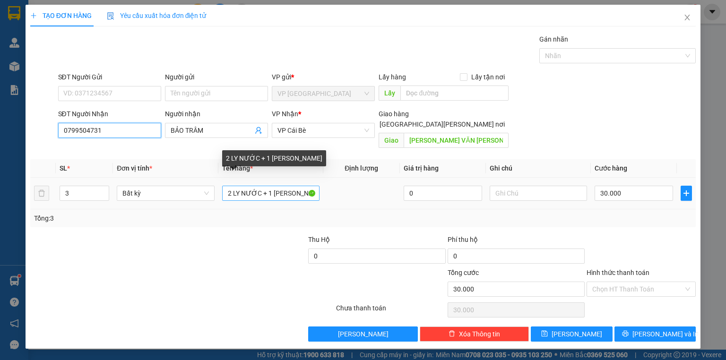
type input "0799504731"
drag, startPoint x: 226, startPoint y: 183, endPoint x: 615, endPoint y: 183, distance: 388.7
click at [550, 183] on tr "3 Bất kỳ 2 LY NƯỚC + 1 KIỆN TRẮNG 0 30.000" at bounding box center [363, 194] width 666 height 32
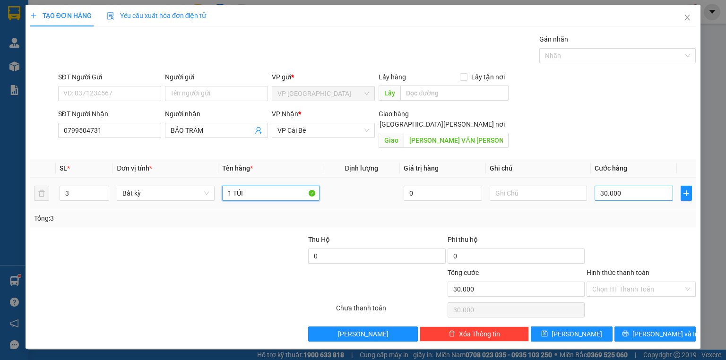
type input "1 TÚI"
click at [623, 186] on input "30.000" at bounding box center [634, 193] width 78 height 15
type input "2"
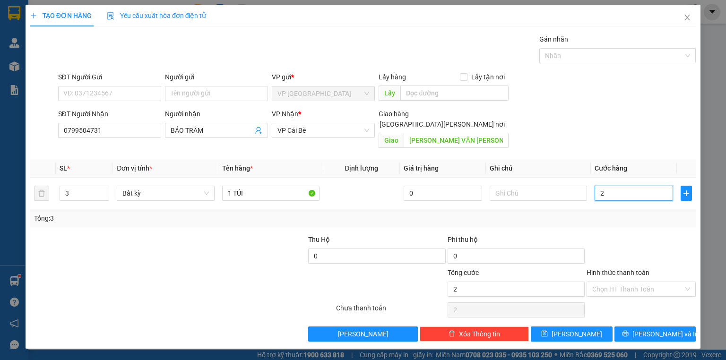
type input "20"
type input "20.000"
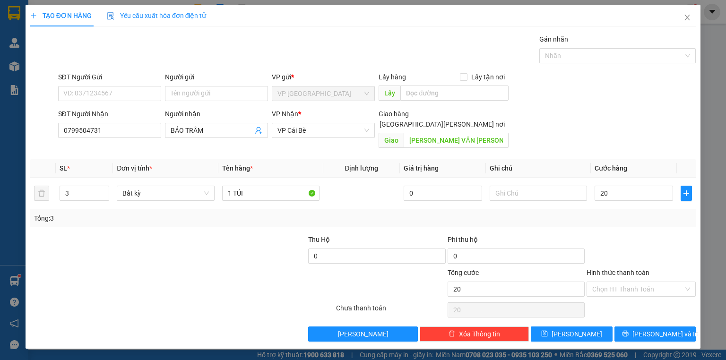
type input "20.000"
drag, startPoint x: 627, startPoint y: 227, endPoint x: 627, endPoint y: 248, distance: 21.3
click at [627, 235] on div at bounding box center [641, 251] width 111 height 33
click at [633, 282] on input "Hình thức thanh toán" at bounding box center [638, 289] width 91 height 14
click at [622, 297] on div "Tại văn phòng" at bounding box center [642, 297] width 98 height 10
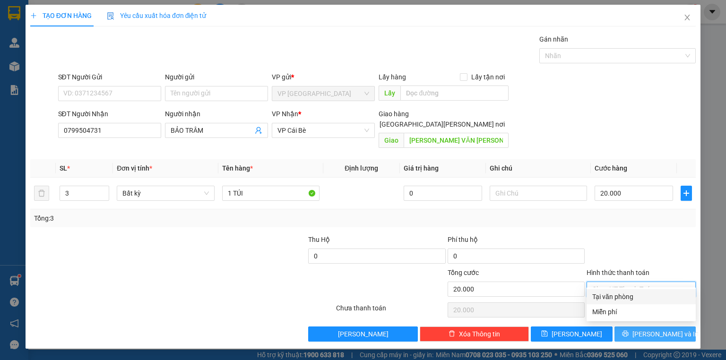
type input "0"
click at [634, 327] on button "[PERSON_NAME] và In" at bounding box center [656, 334] width 82 height 15
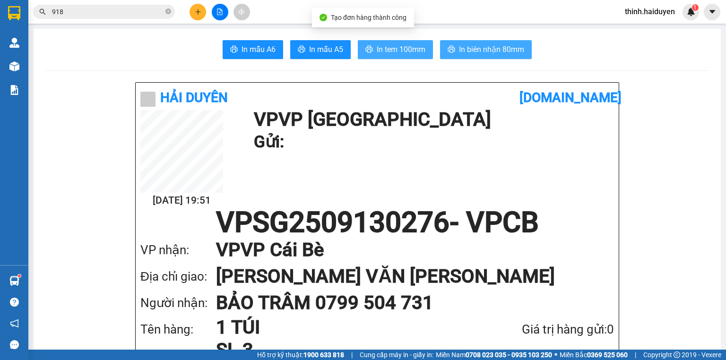
drag, startPoint x: 424, startPoint y: 51, endPoint x: 445, endPoint y: 47, distance: 21.2
click at [424, 51] on button "In tem 100mm" at bounding box center [395, 49] width 75 height 19
drag, startPoint x: 501, startPoint y: 46, endPoint x: 519, endPoint y: 42, distance: 17.9
click at [501, 46] on span "In biên nhận 80mm" at bounding box center [491, 50] width 65 height 12
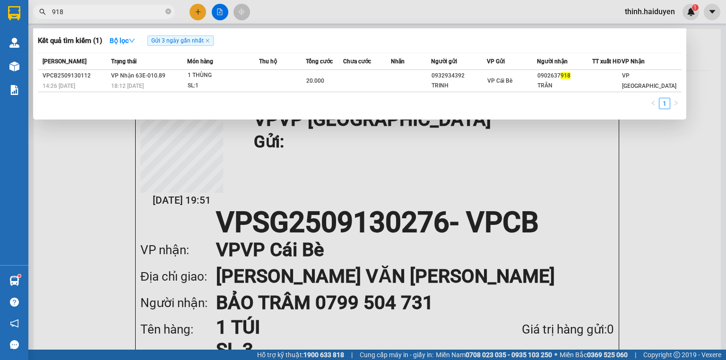
click at [100, 8] on input "918" at bounding box center [108, 12] width 112 height 10
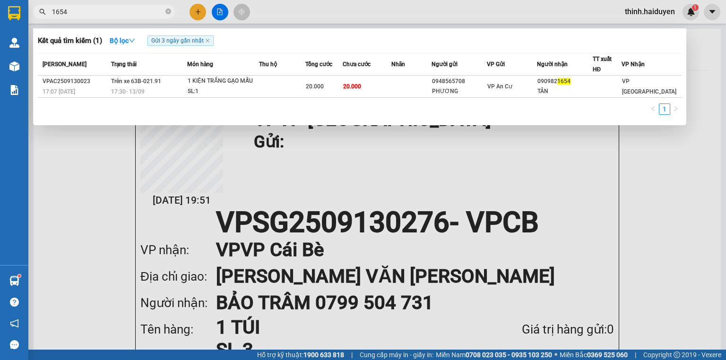
type input "1654"
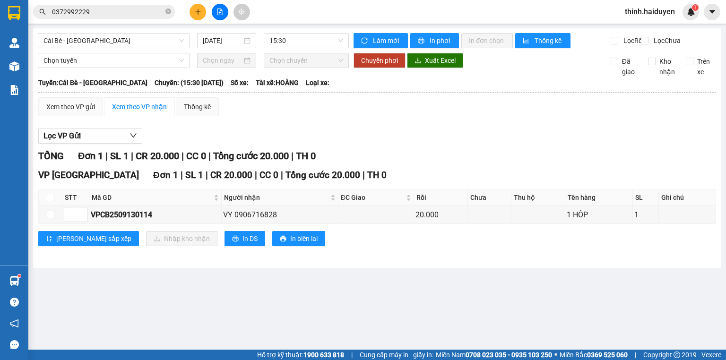
drag, startPoint x: 299, startPoint y: 43, endPoint x: 314, endPoint y: 54, distance: 18.2
click at [301, 44] on span "15:30" at bounding box center [307, 41] width 74 height 14
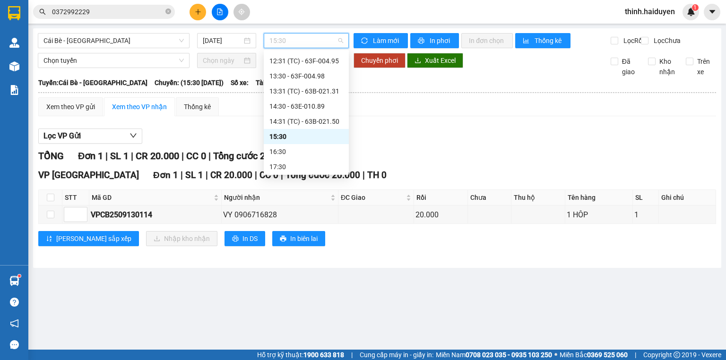
scroll to position [333, 0]
